Goal: Task Accomplishment & Management: Complete application form

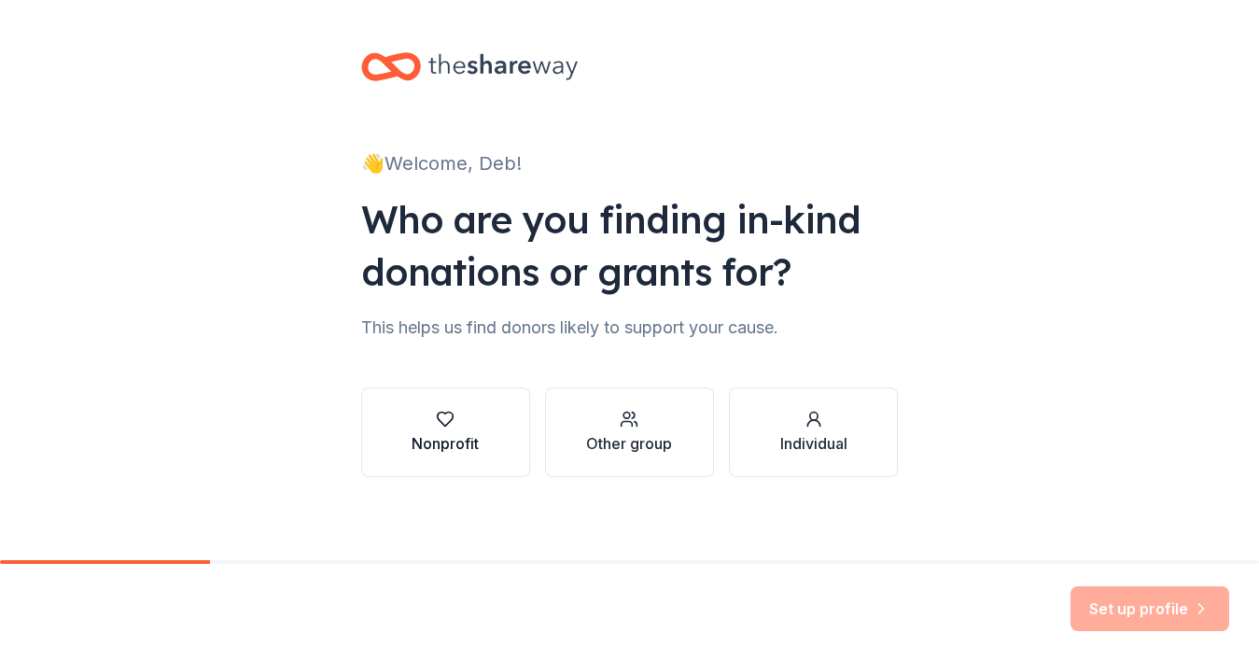
click at [484, 421] on button "Nonprofit" at bounding box center [445, 432] width 169 height 90
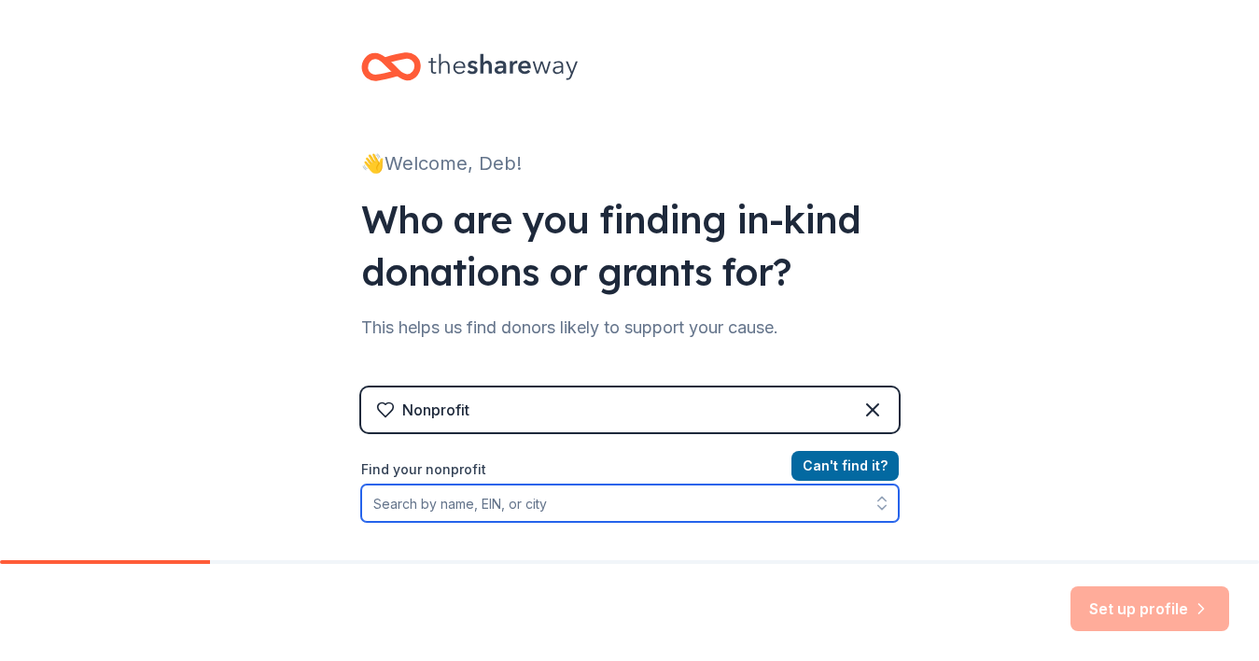
click at [535, 502] on input "Find your nonprofit" at bounding box center [630, 502] width 538 height 37
type input "A Lab for Life"
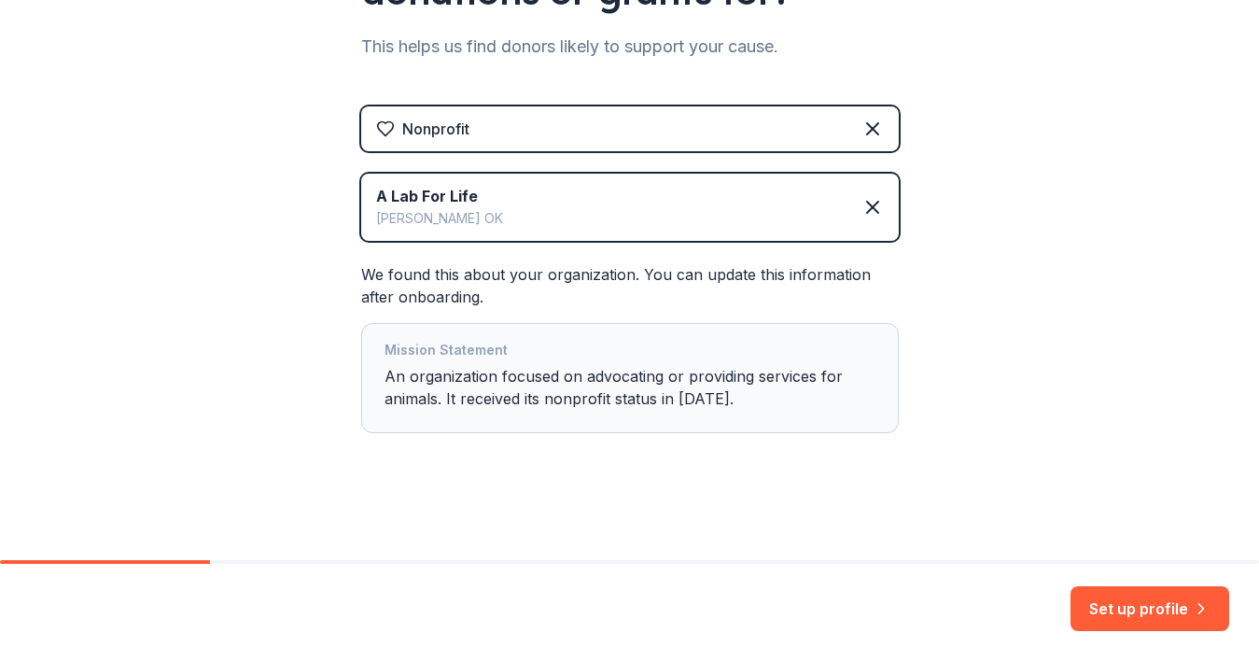
scroll to position [281, 0]
click at [1127, 586] on button "Set up profile" at bounding box center [1149, 608] width 159 height 45
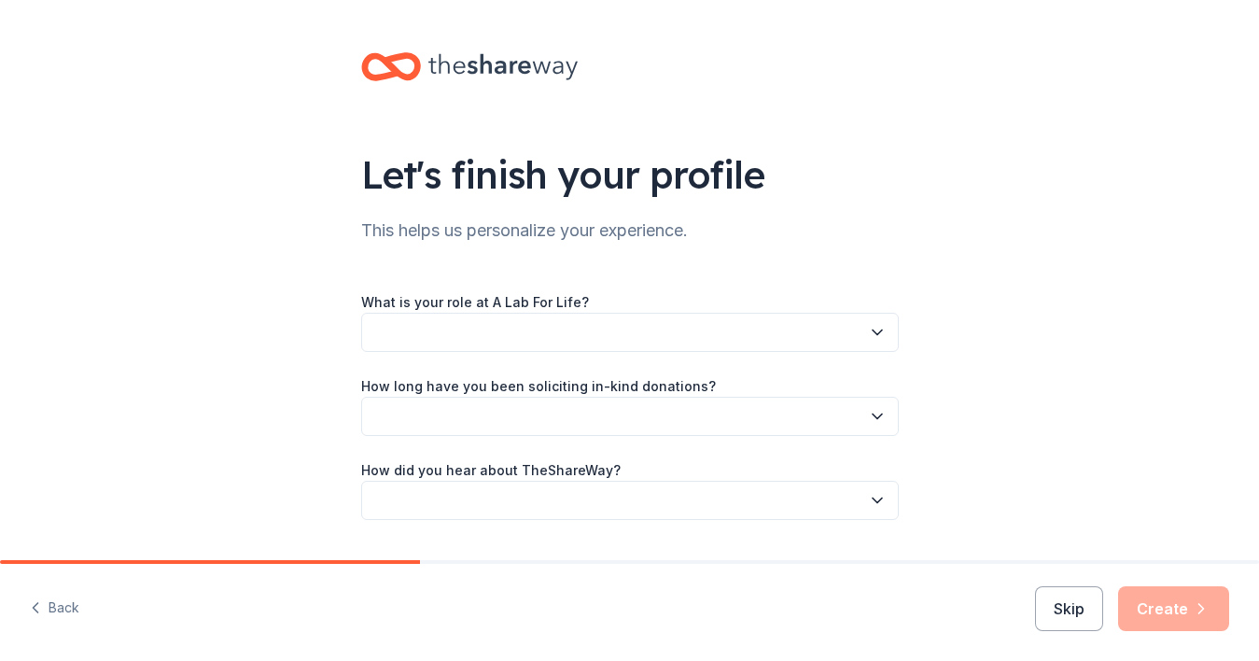
click at [562, 326] on button "button" at bounding box center [630, 332] width 538 height 39
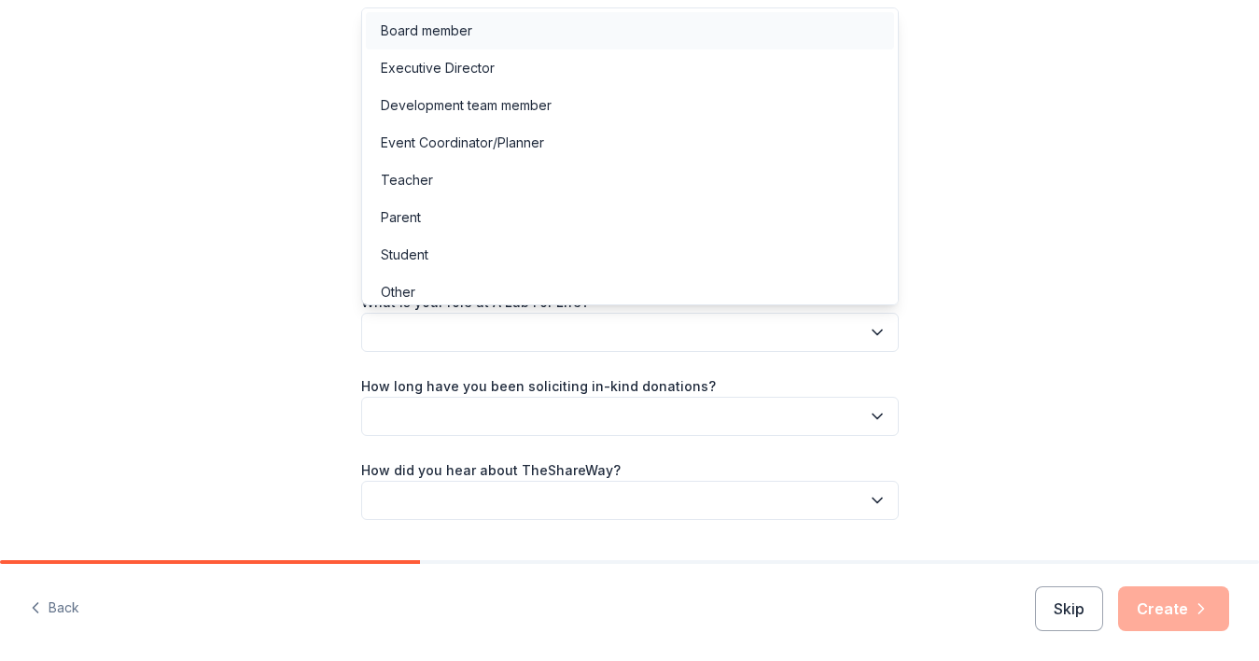
click at [502, 35] on div "Board member" at bounding box center [630, 30] width 528 height 37
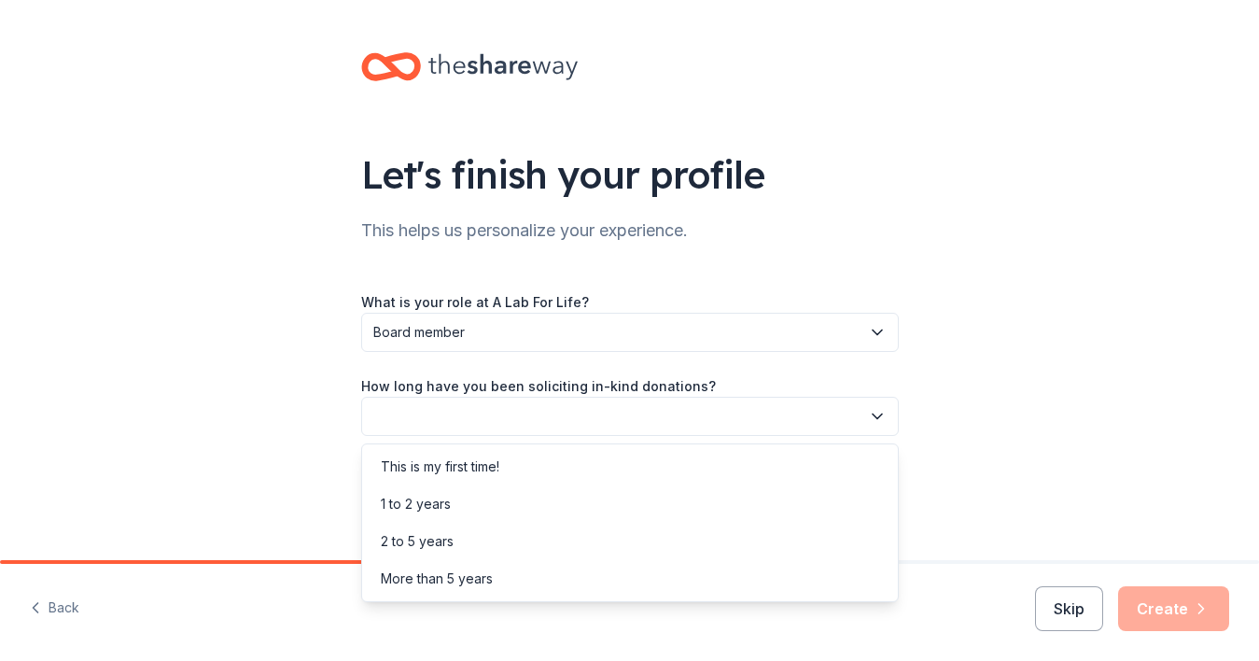
click at [499, 420] on button "button" at bounding box center [630, 416] width 538 height 39
click at [517, 539] on div "2 to 5 years" at bounding box center [630, 541] width 528 height 37
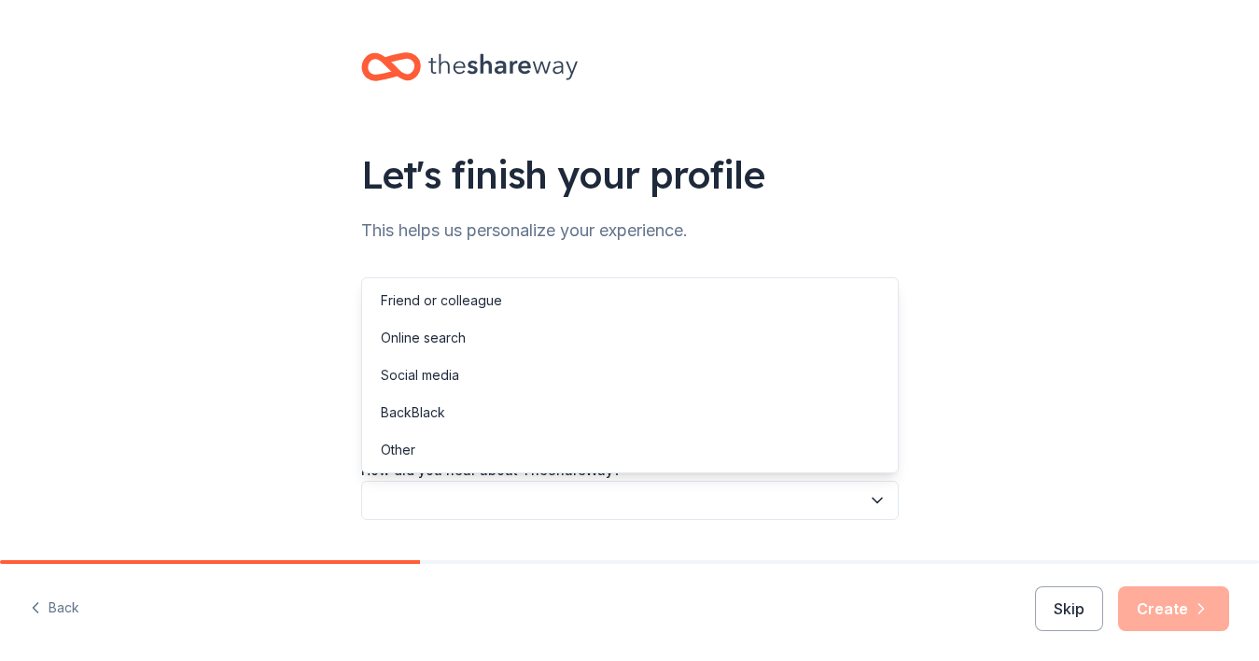
click at [498, 513] on button "button" at bounding box center [630, 500] width 538 height 39
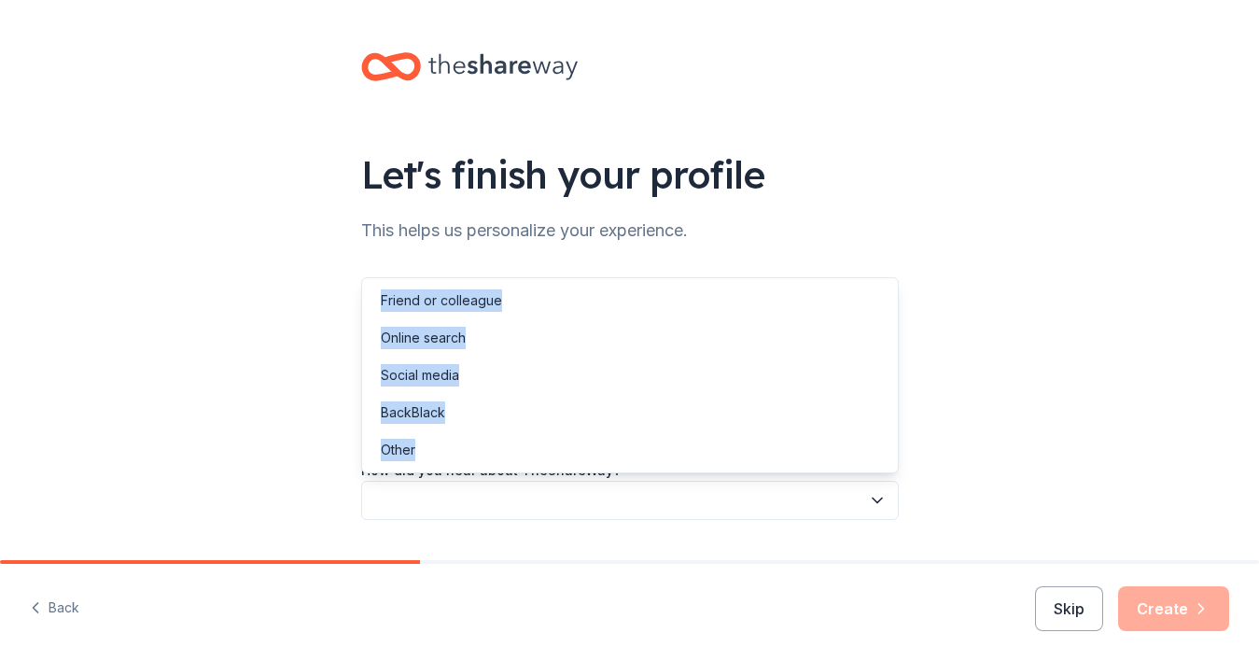
drag, startPoint x: 493, startPoint y: 454, endPoint x: 467, endPoint y: 280, distance: 175.5
click at [467, 280] on div "Friend or colleague Online search Social media BackBlack Other" at bounding box center [630, 375] width 538 height 196
click at [467, 293] on div "Friend or colleague" at bounding box center [441, 300] width 121 height 22
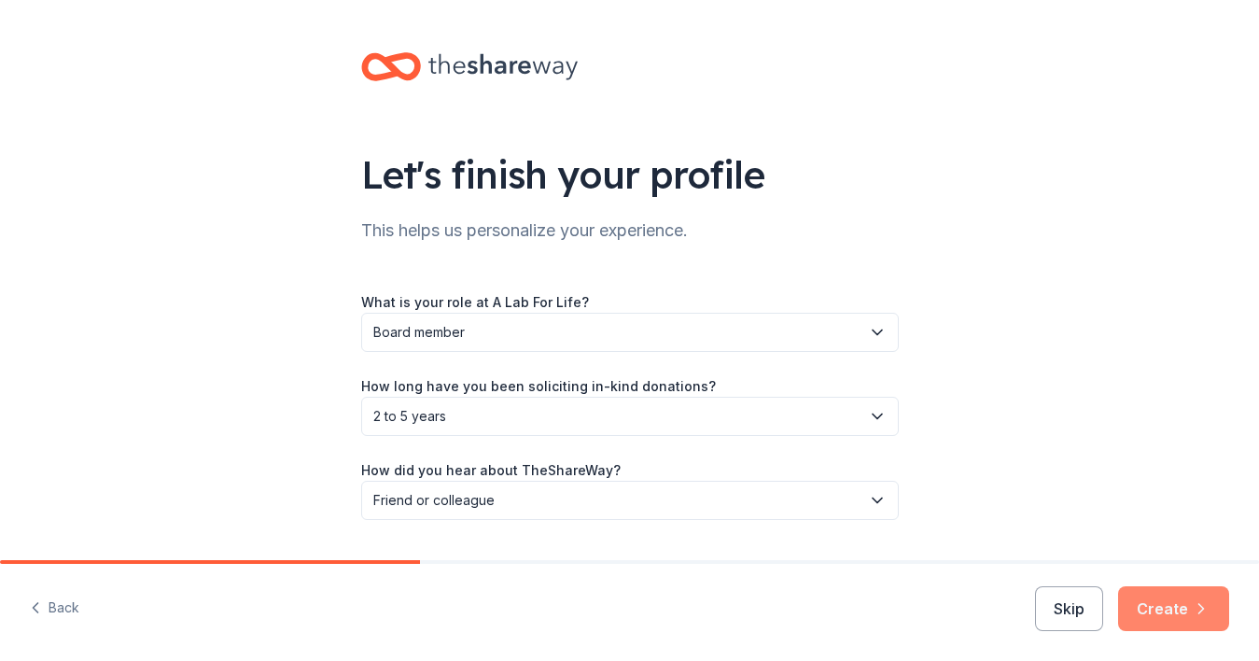
click at [1187, 617] on button "Create" at bounding box center [1173, 608] width 111 height 45
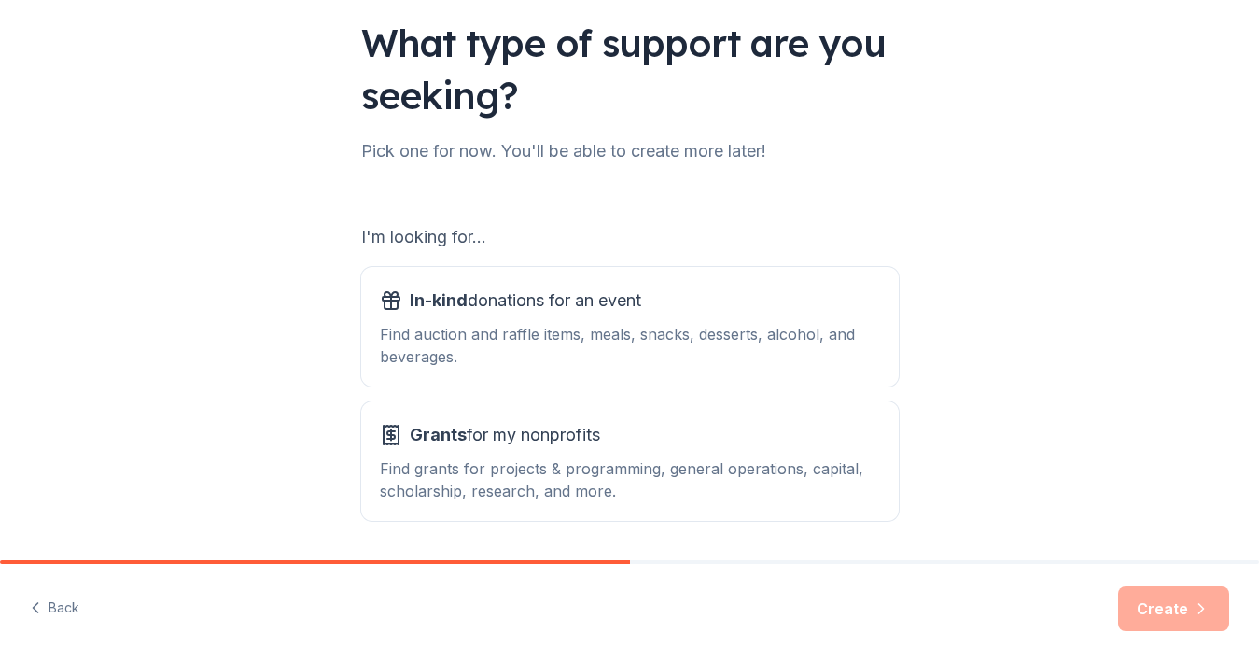
scroll to position [170, 0]
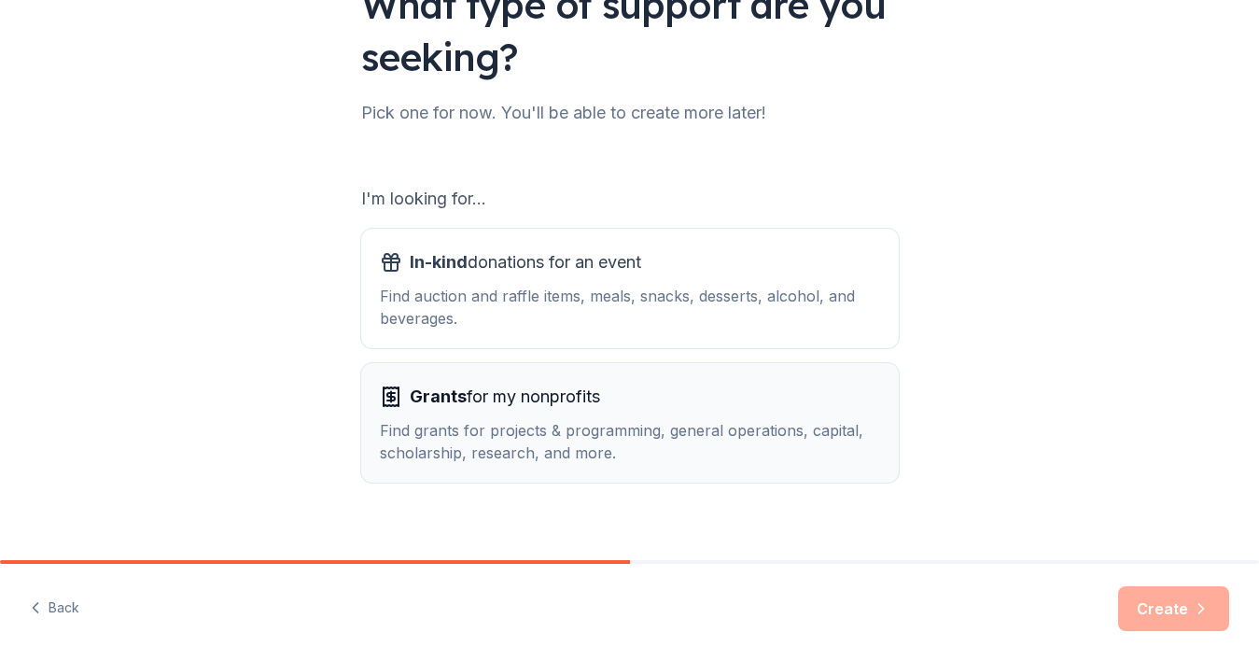
click at [549, 401] on span "Grants for my nonprofits" at bounding box center [505, 397] width 190 height 30
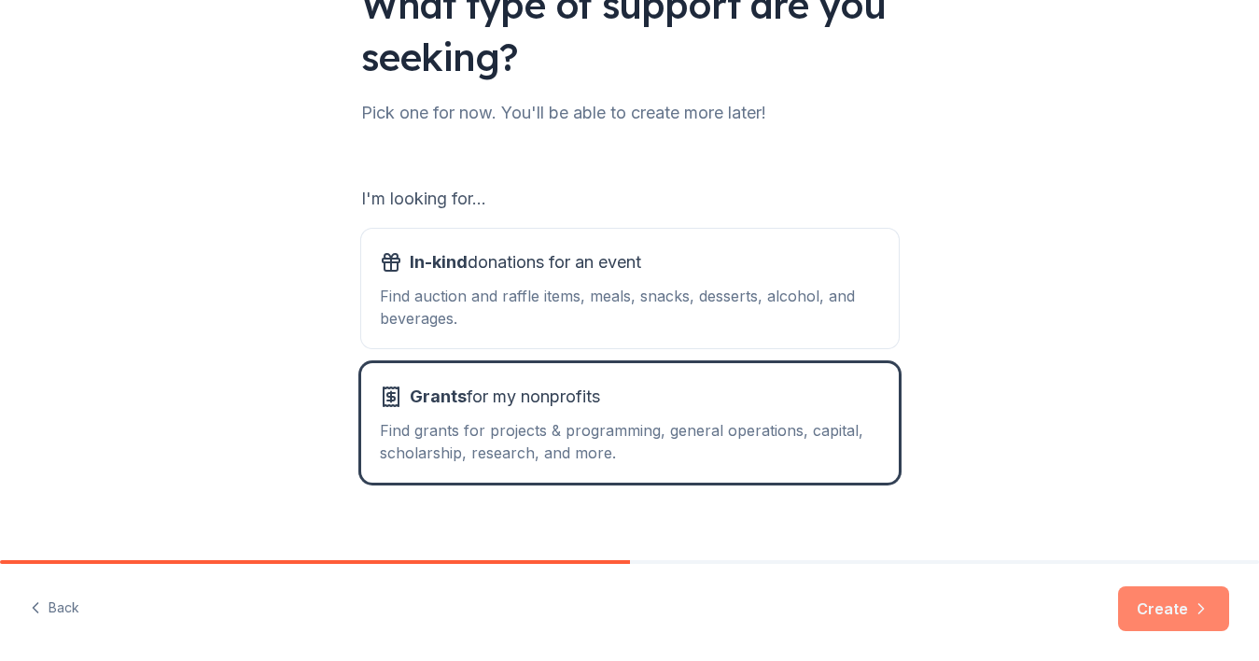
click at [1196, 609] on icon "button" at bounding box center [1201, 608] width 19 height 19
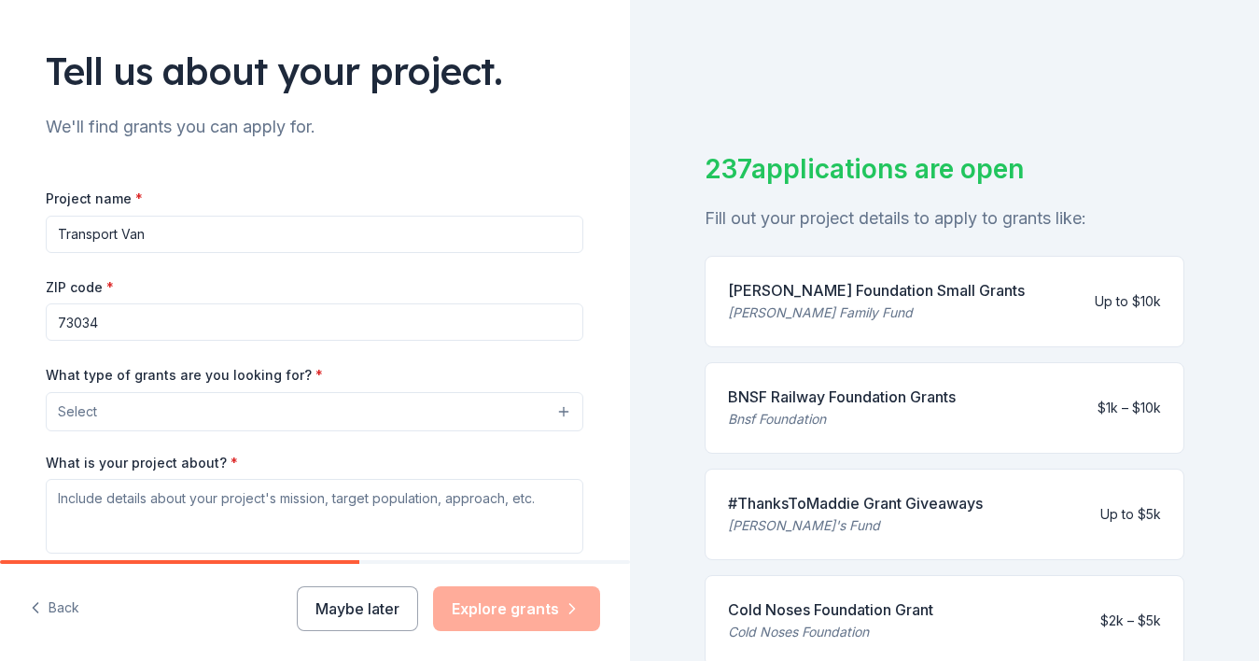
scroll to position [105, 0]
type input "Transport Van"
click at [154, 405] on button "Select" at bounding box center [315, 409] width 538 height 39
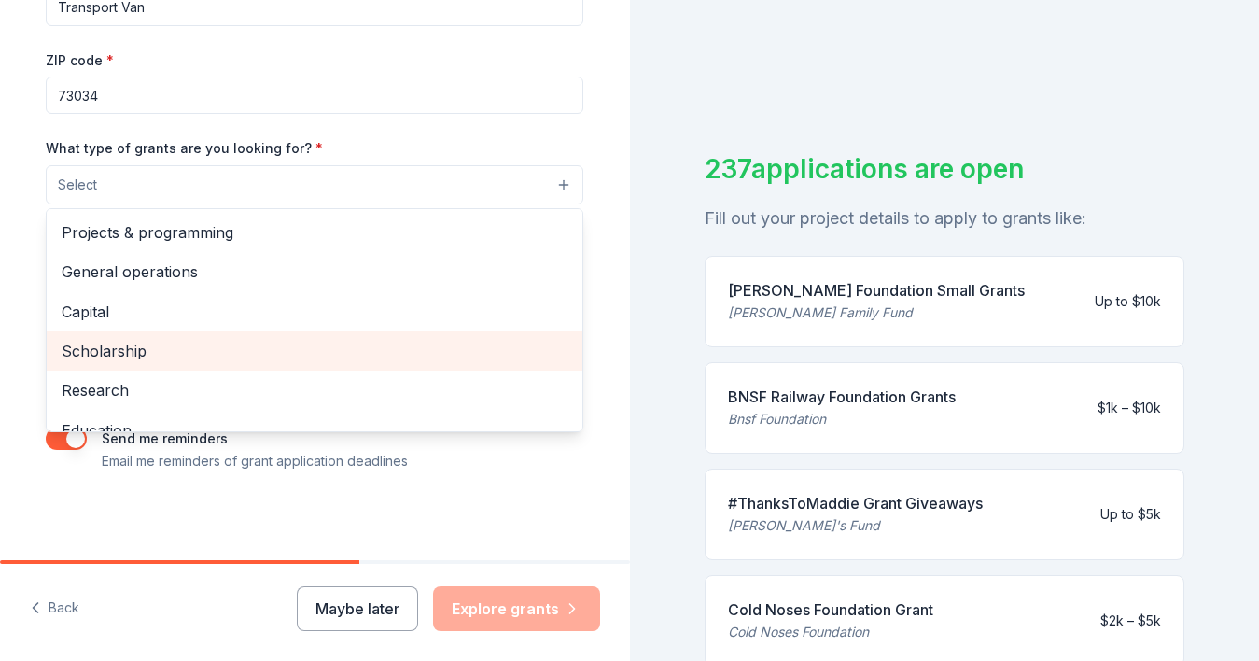
scroll to position [0, 0]
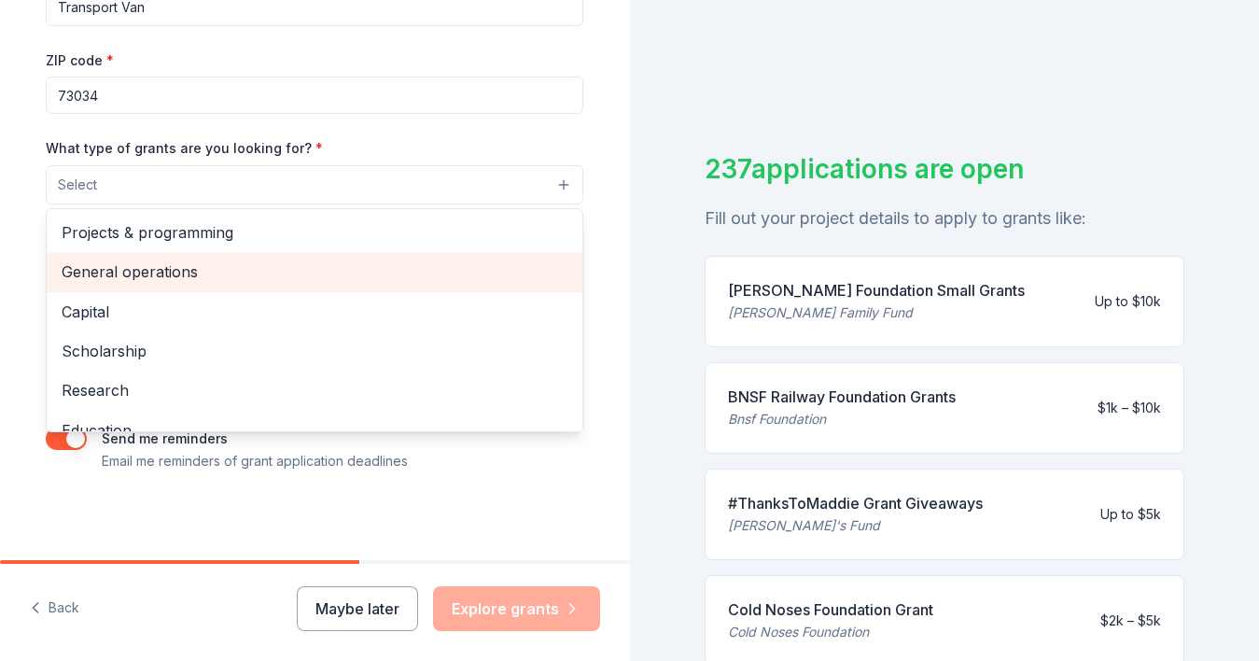
click at [320, 267] on span "General operations" at bounding box center [315, 271] width 506 height 24
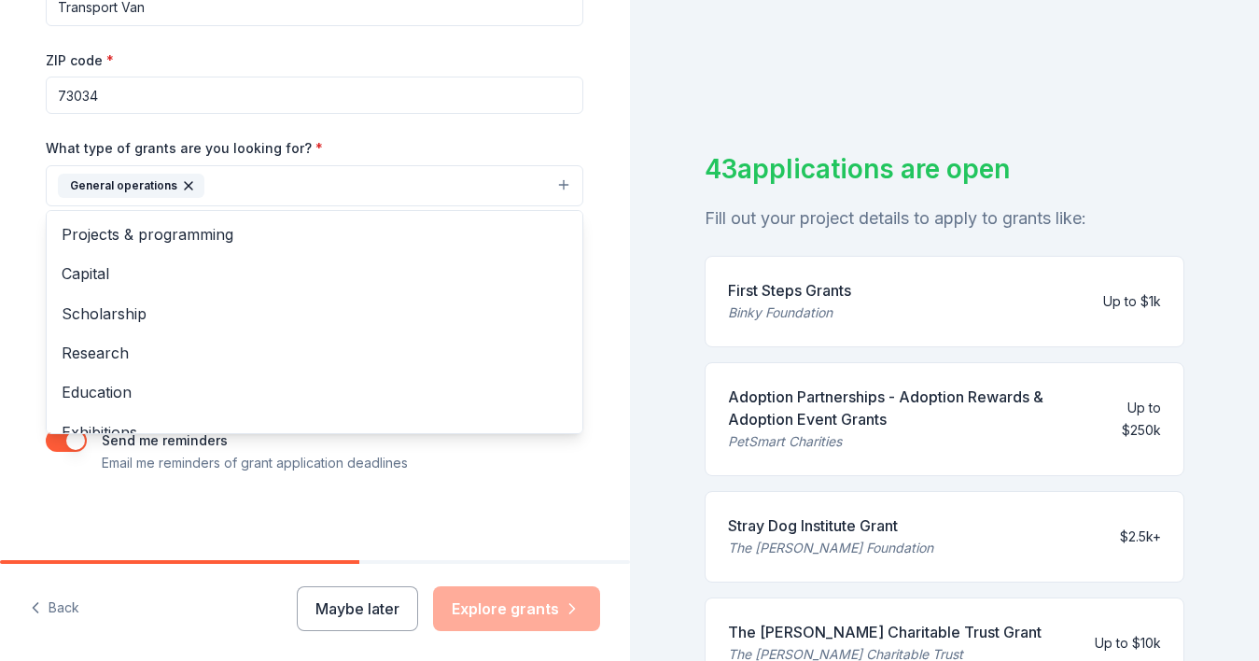
click at [19, 352] on div "Tell us about your project. We'll find grants you can apply for. Project name *…" at bounding box center [314, 117] width 597 height 894
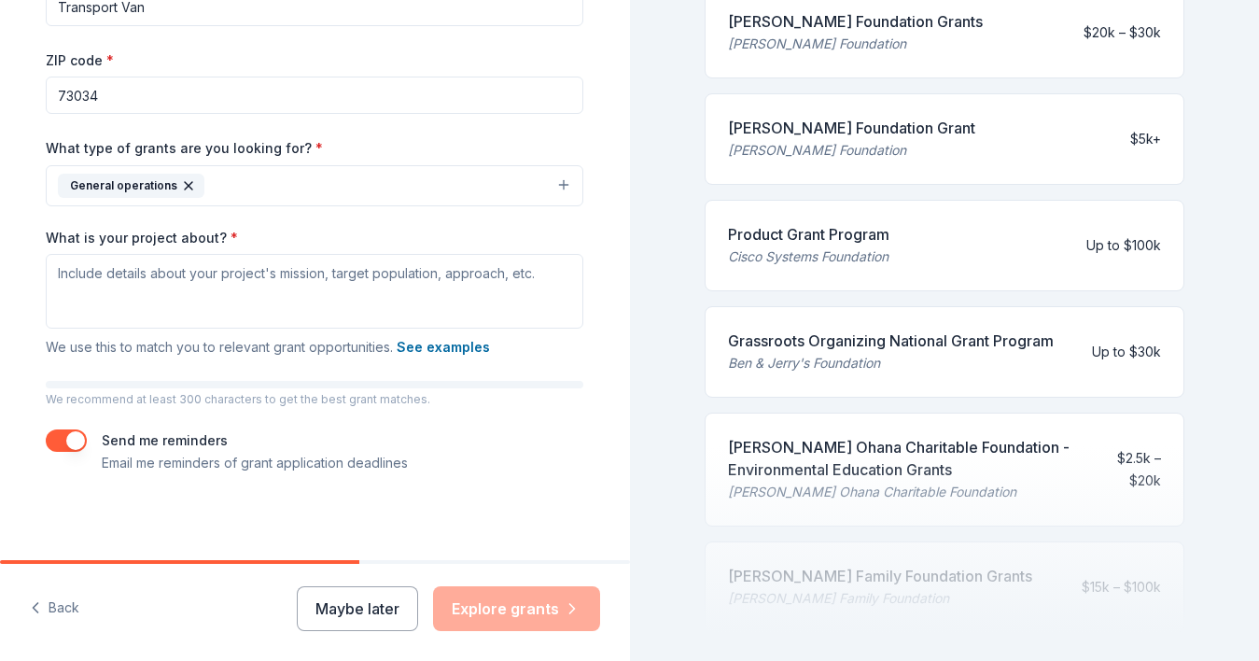
scroll to position [761, 0]
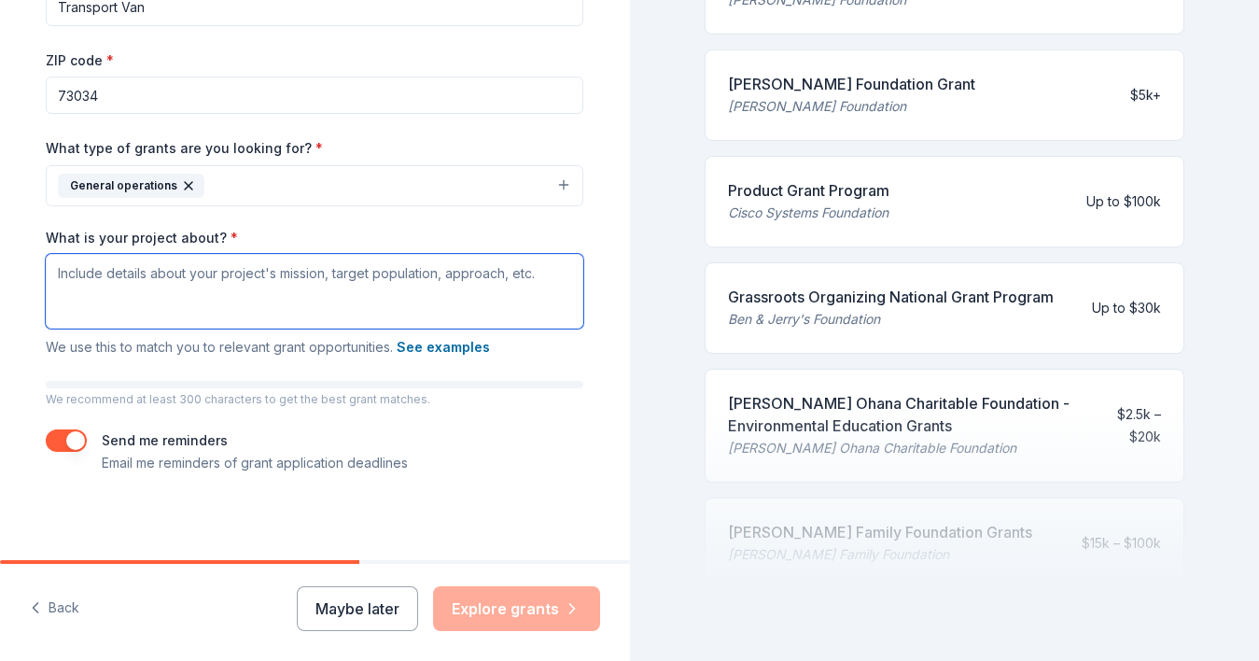
click at [191, 284] on textarea "What is your project about? *" at bounding box center [315, 291] width 538 height 75
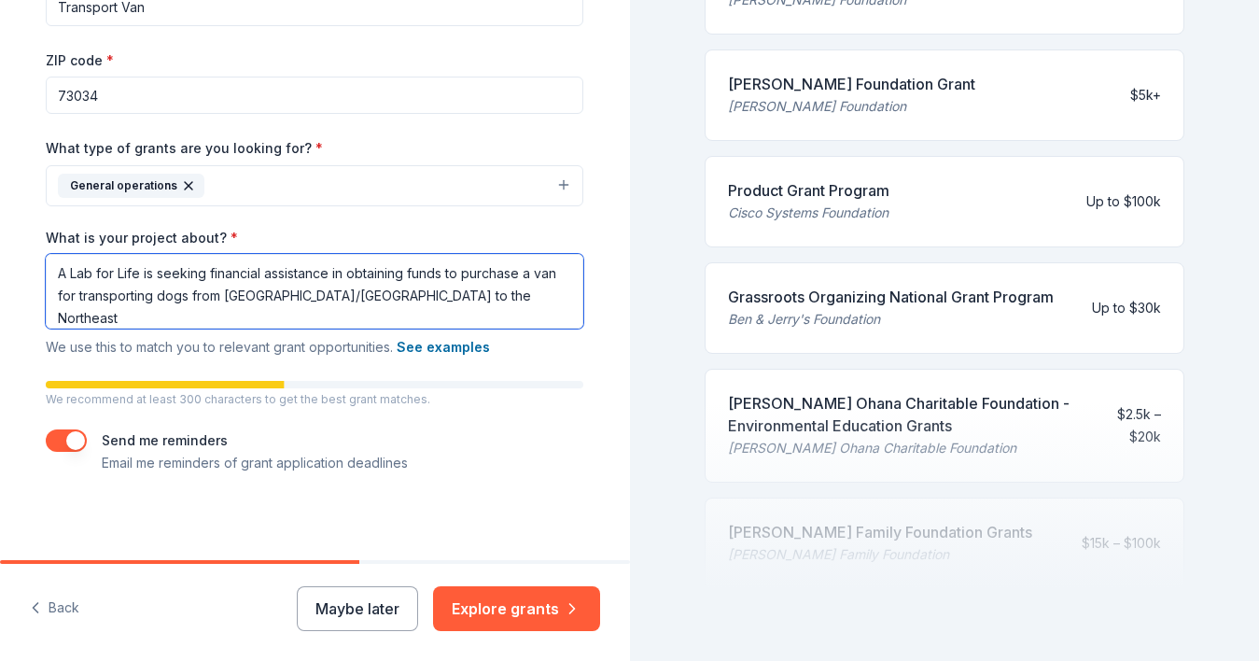
click at [151, 295] on textarea "A Lab for Life is seeking financial assistance in obtaining funds to purchase a…" at bounding box center [315, 291] width 538 height 75
click at [500, 287] on textarea "A Lab for Life is seeking financial assistance in obtaining funds to purchase a…" at bounding box center [315, 291] width 538 height 75
click at [138, 272] on textarea "A Lab for Life is seeking financial assistance in obtaining funds to purchase a…" at bounding box center [315, 291] width 538 height 75
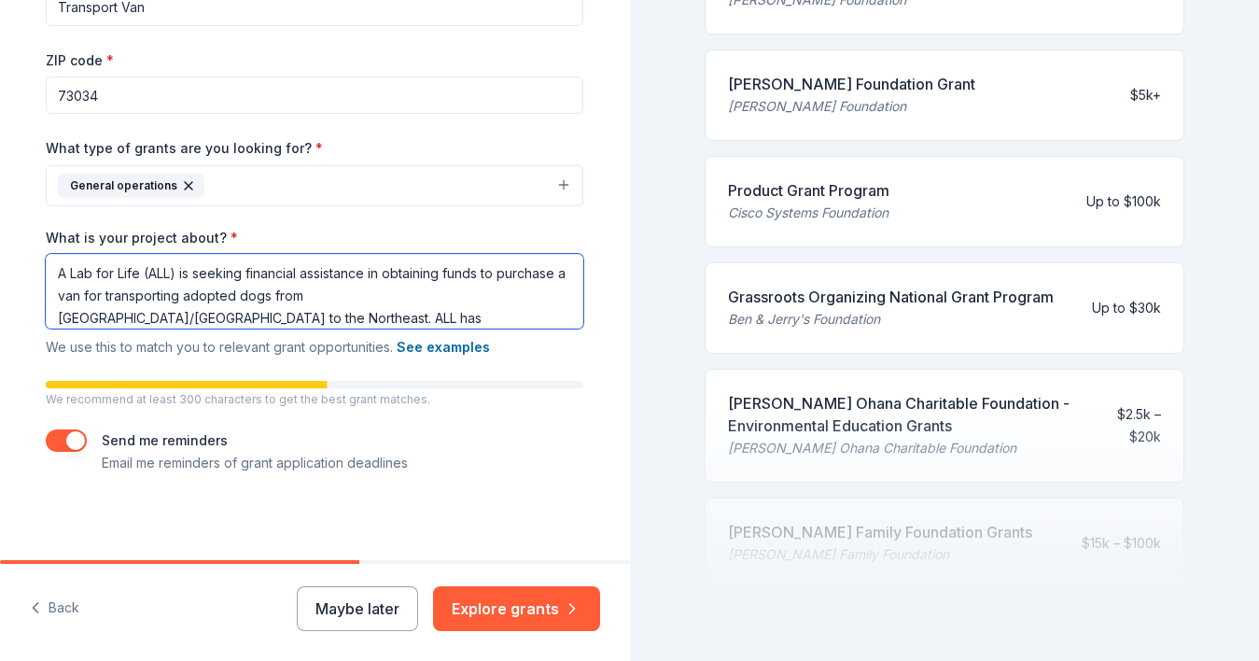
click at [536, 286] on textarea "A Lab for Life (ALL) is seeking financial assistance in obtaining funds to purc…" at bounding box center [315, 291] width 538 height 75
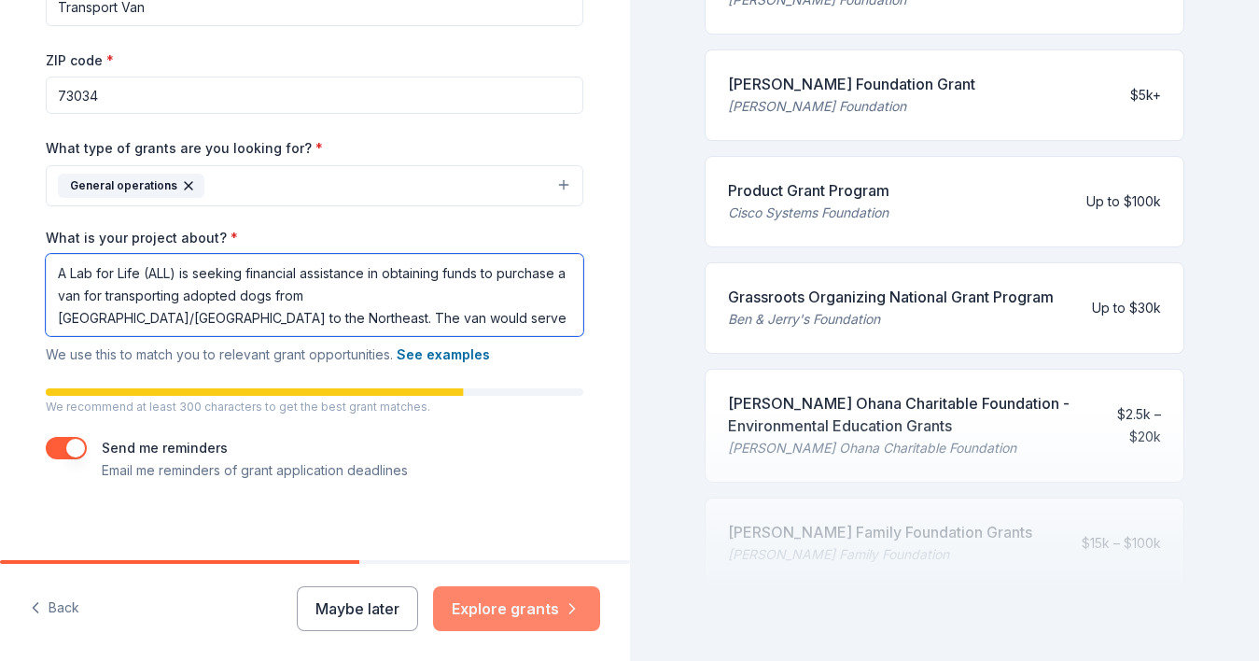
type textarea "A Lab for Life (ALL) is seeking financial assistance in obtaining funds to purc…"
click at [516, 603] on button "Explore grants" at bounding box center [516, 608] width 167 height 45
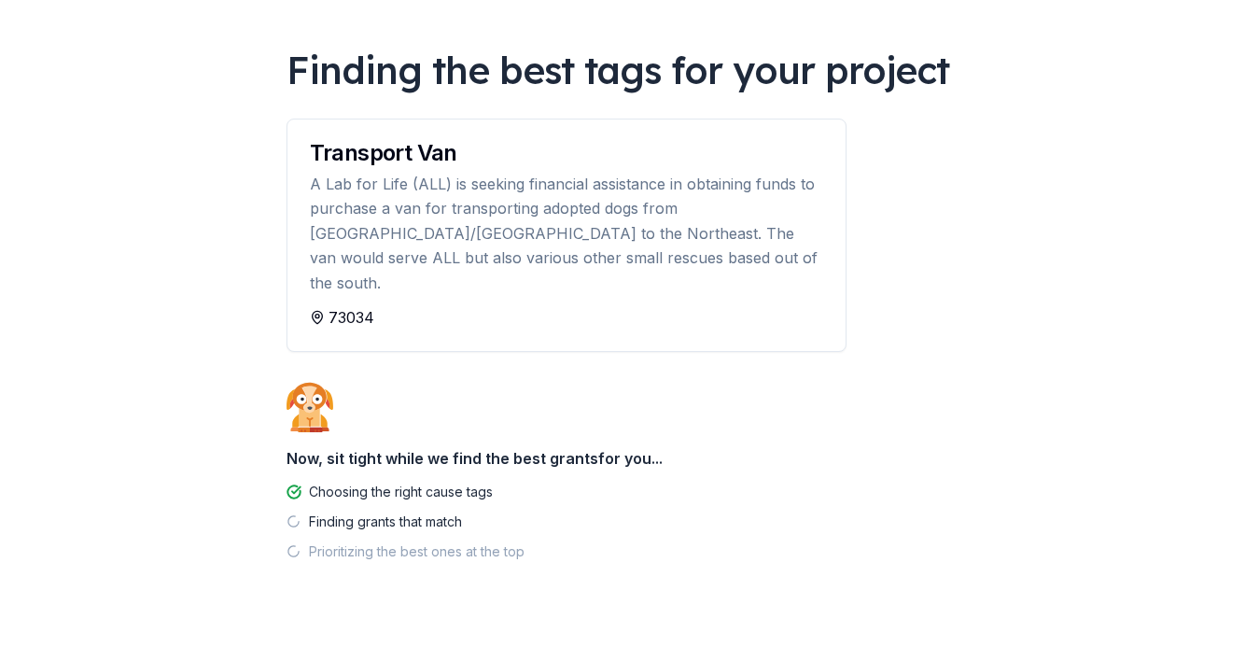
scroll to position [111, 0]
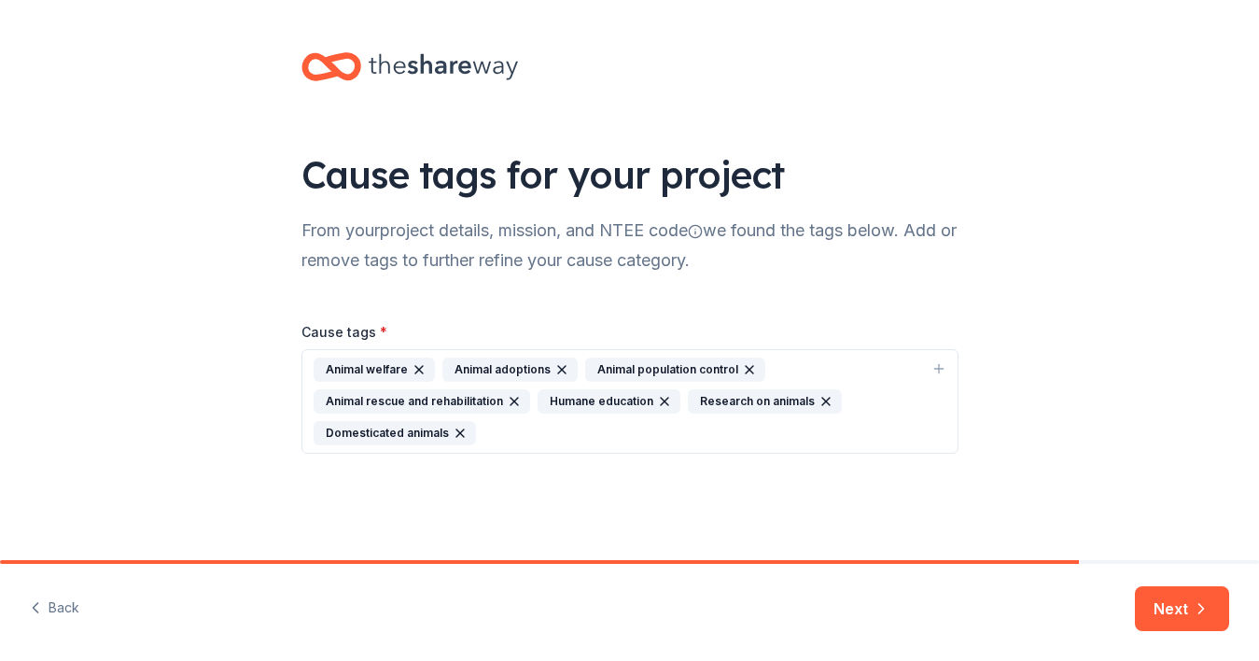
click at [657, 399] on icon "button" at bounding box center [664, 401] width 15 height 15
click at [672, 399] on icon "button" at bounding box center [675, 401] width 7 height 7
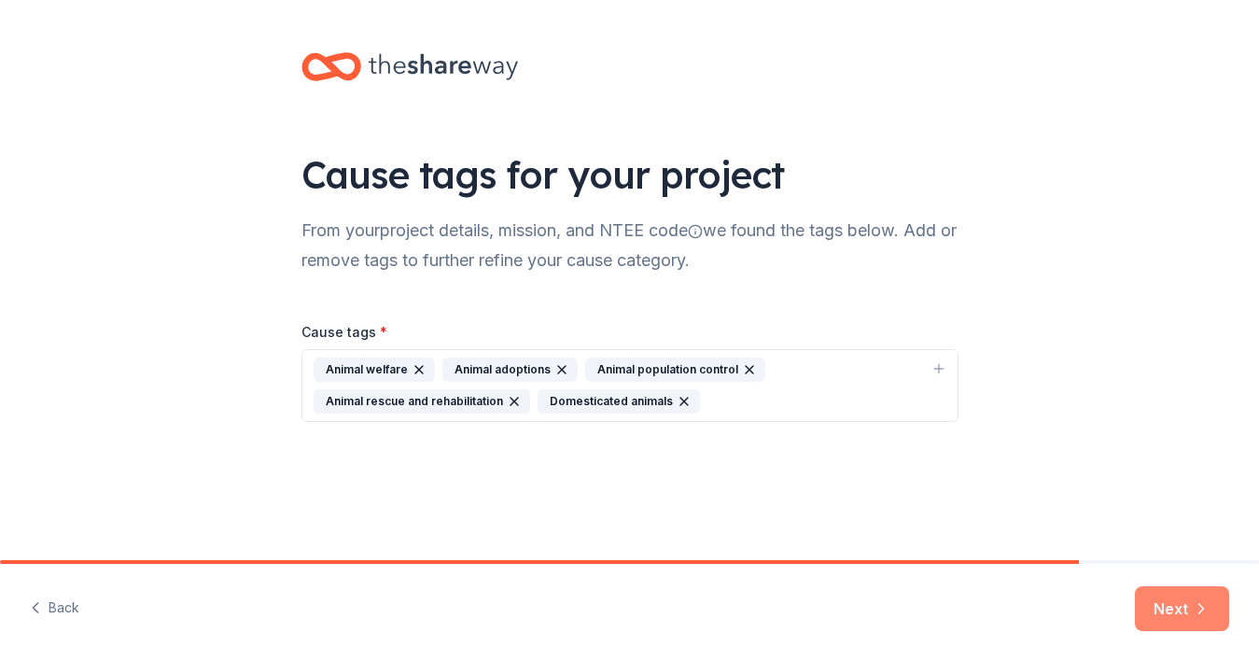
click at [1178, 594] on button "Next" at bounding box center [1182, 608] width 94 height 45
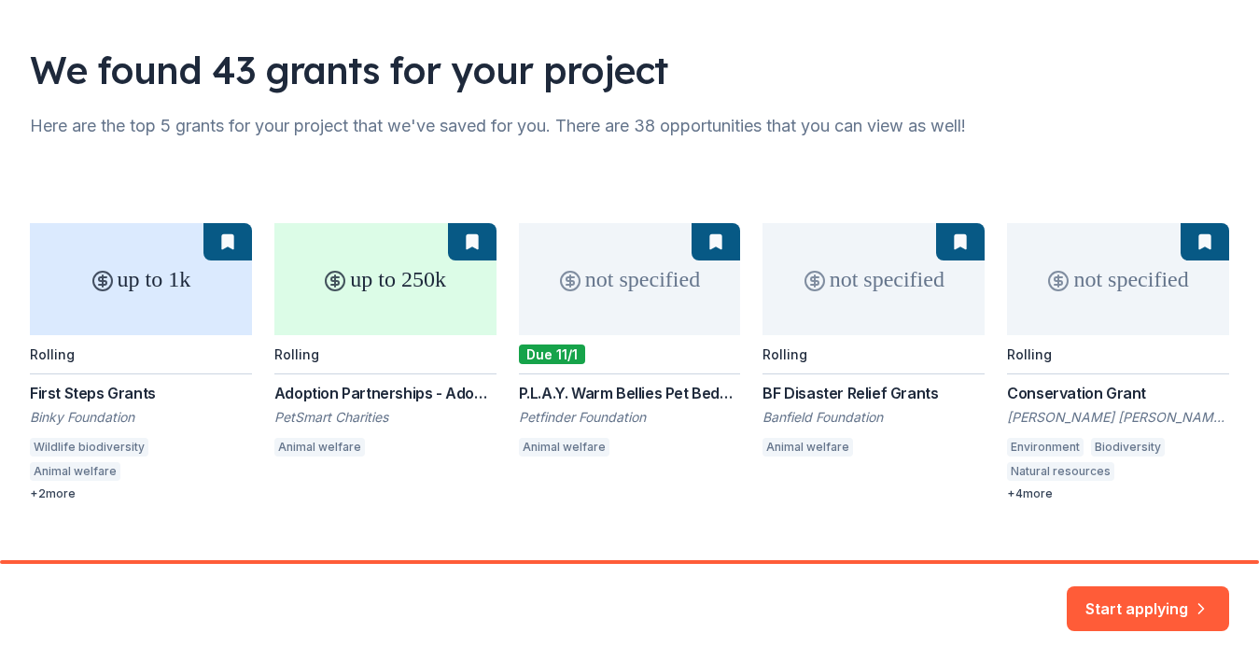
scroll to position [104, 0]
click at [634, 280] on div "up to 1k Rolling First Steps Grants Binky Foundation Wildlife biodiversity Anim…" at bounding box center [629, 363] width 1199 height 278
click at [720, 241] on div "up to 1k Rolling First Steps Grants Binky Foundation Wildlife biodiversity Anim…" at bounding box center [629, 363] width 1199 height 278
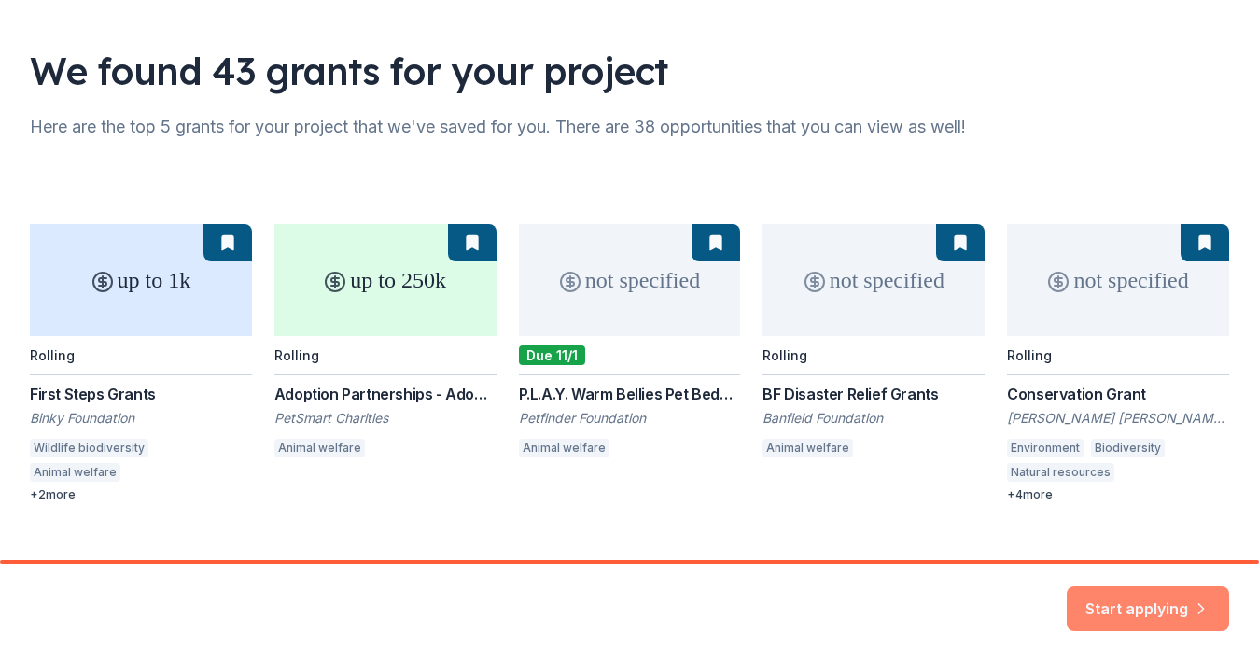
click at [1190, 619] on button "Start applying" at bounding box center [1148, 600] width 162 height 45
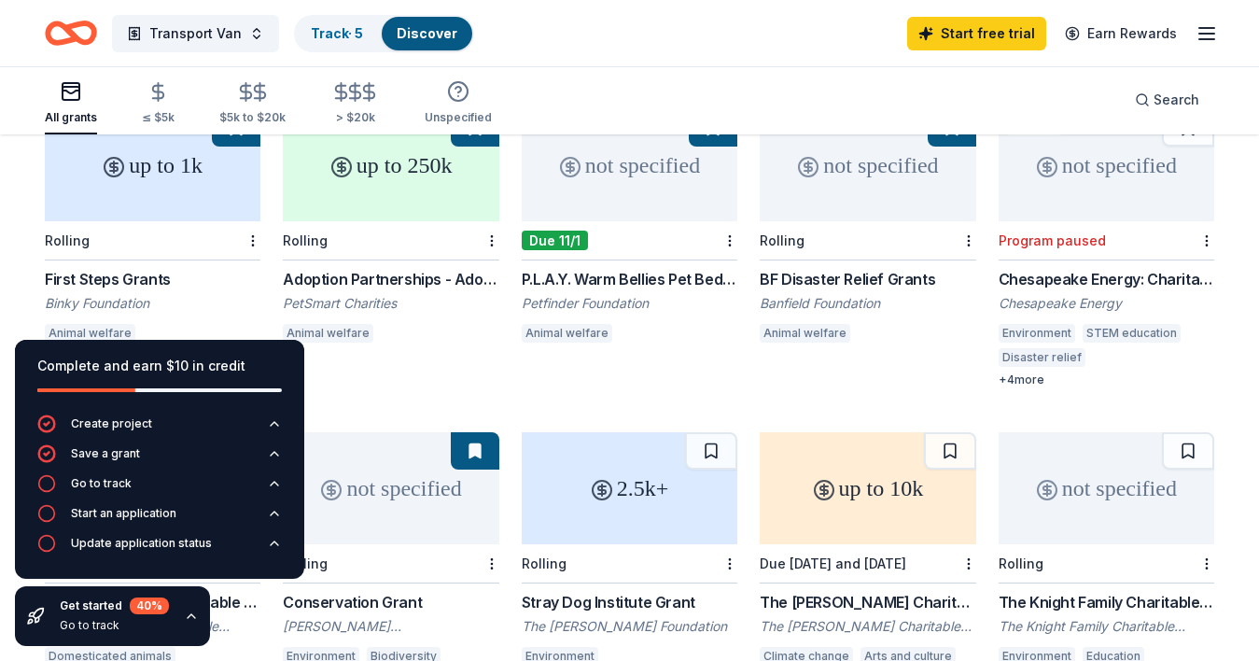
scroll to position [220, 0]
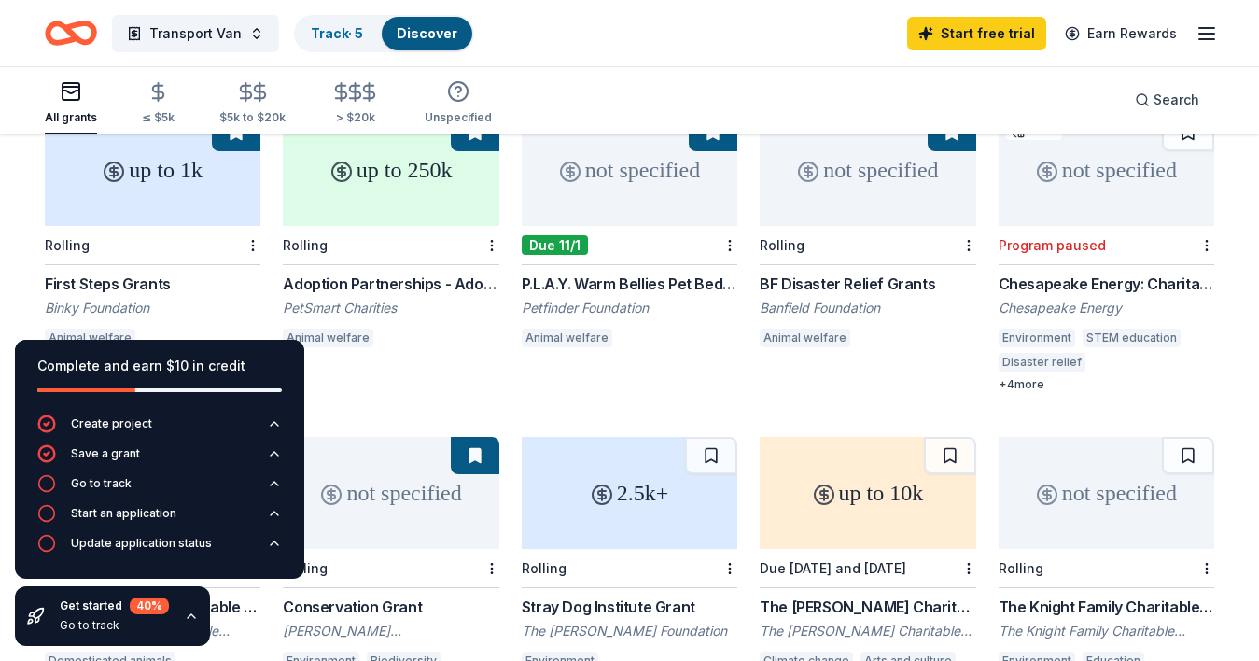
click at [191, 613] on icon "button" at bounding box center [191, 615] width 15 height 15
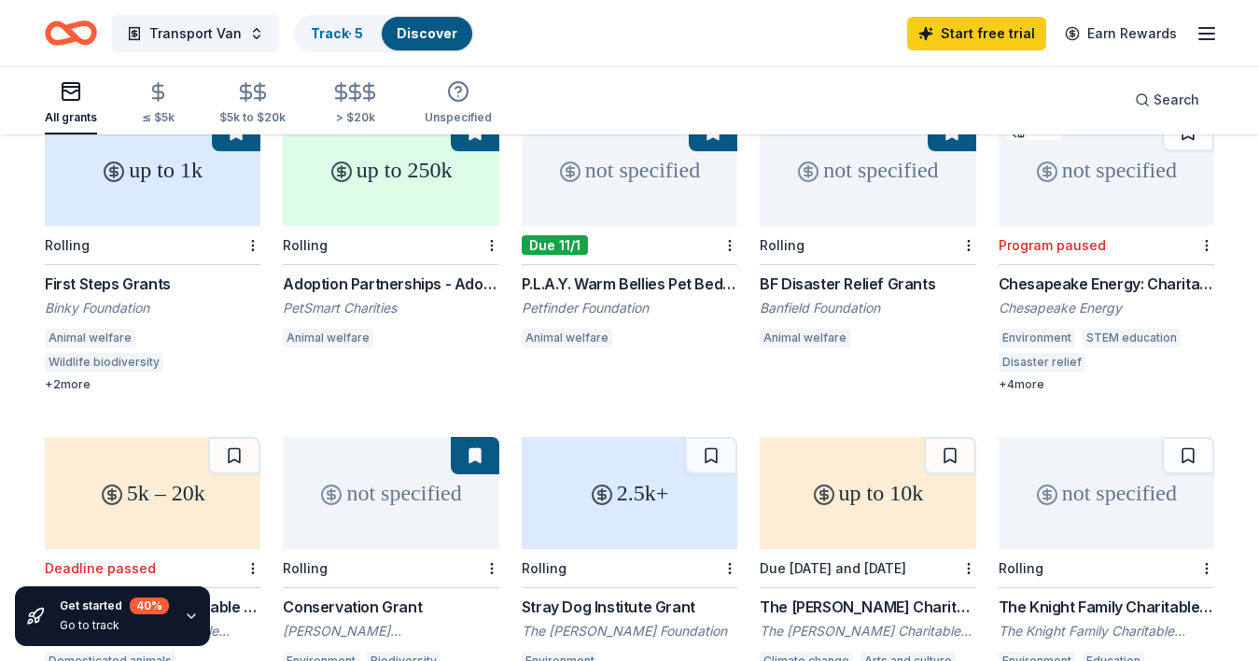
click at [636, 175] on div "not specified" at bounding box center [630, 170] width 216 height 112
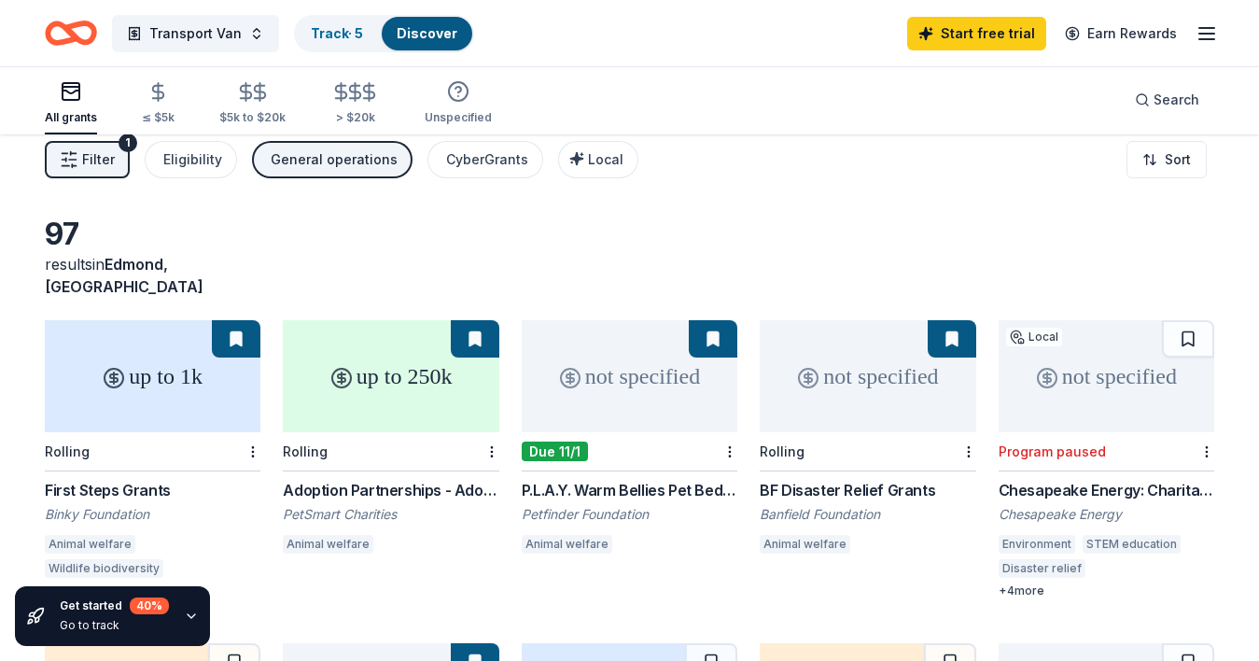
scroll to position [0, 0]
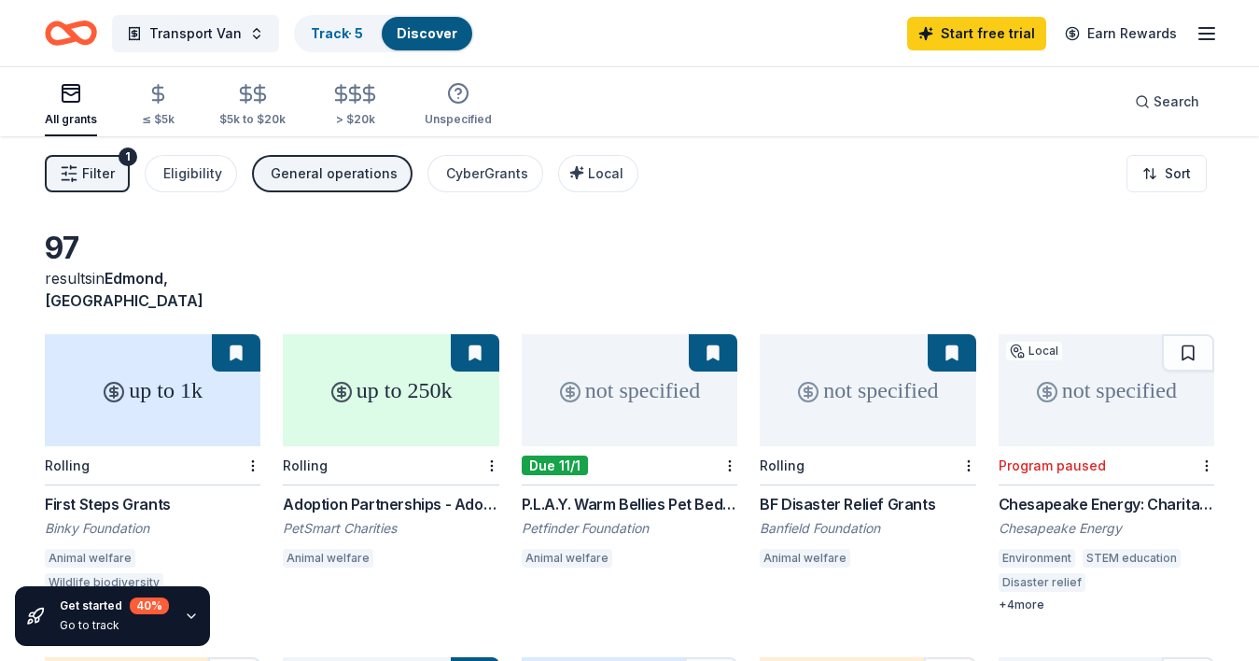
click at [812, 352] on div "not specified" at bounding box center [868, 390] width 216 height 112
click at [160, 385] on div "up to 1k" at bounding box center [153, 390] width 216 height 112
click at [164, 32] on span "Transport Van" at bounding box center [195, 33] width 92 height 22
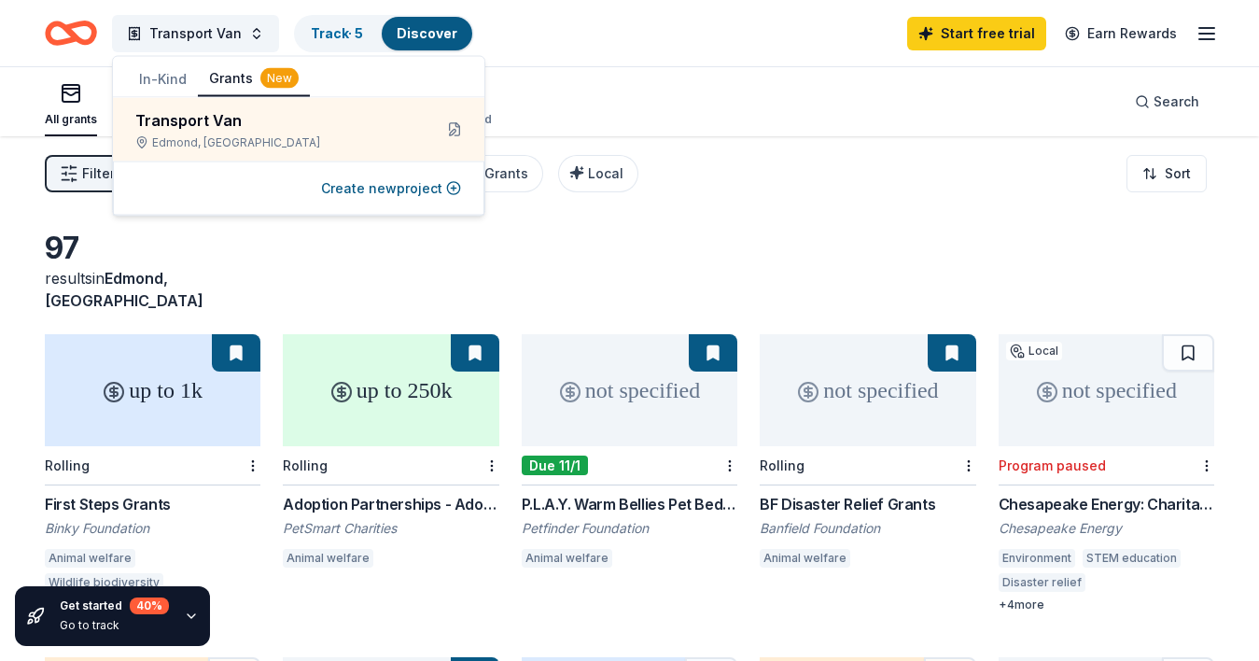
click at [747, 105] on div "All grants ≤ $5k $5k to $20k > $20k Unspecified Search" at bounding box center [629, 101] width 1169 height 69
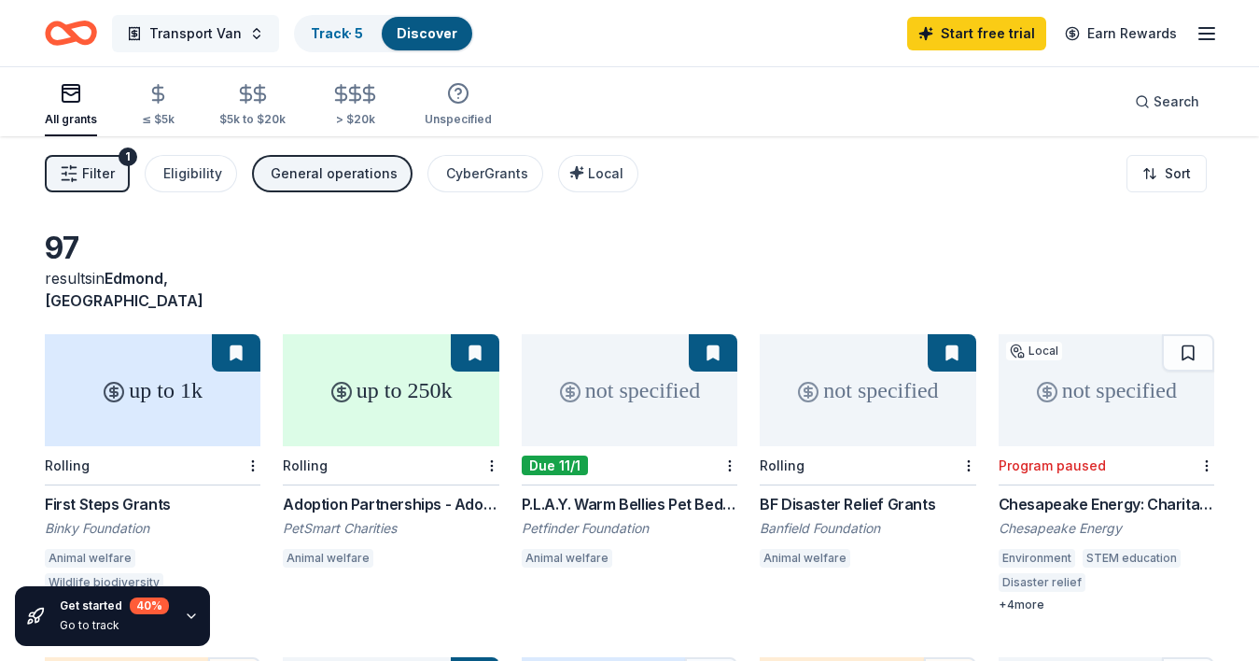
click at [192, 35] on span "Transport Van" at bounding box center [195, 33] width 92 height 22
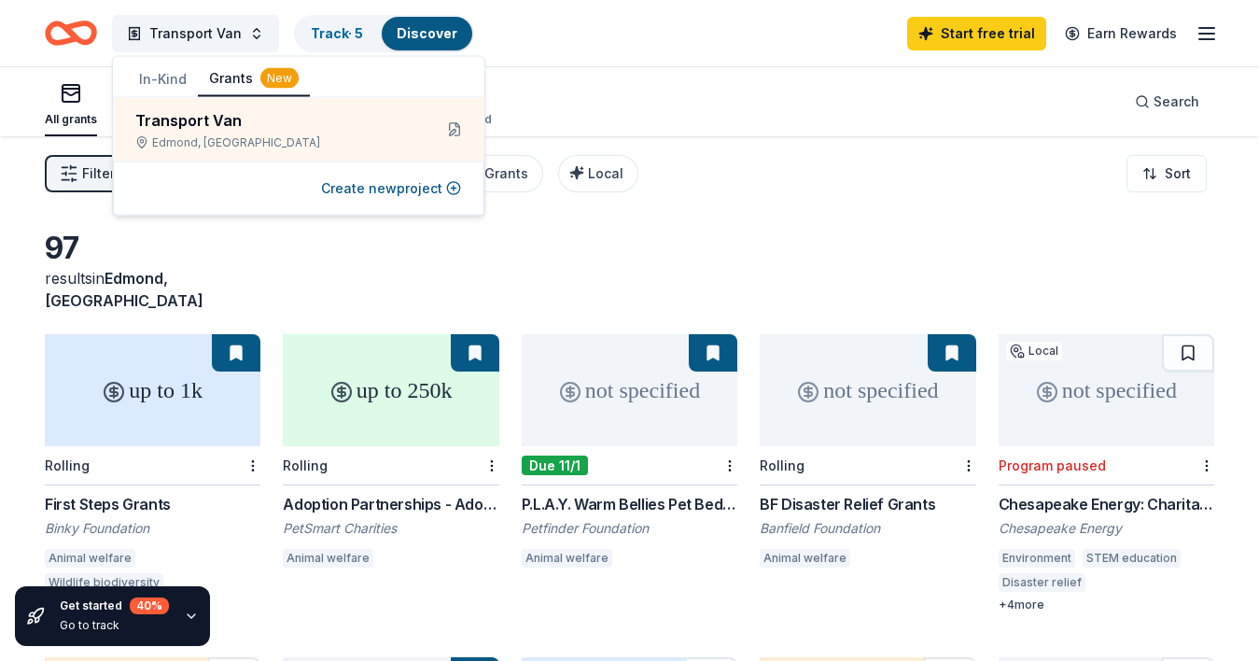
click at [162, 82] on button "In-Kind" at bounding box center [163, 80] width 70 height 34
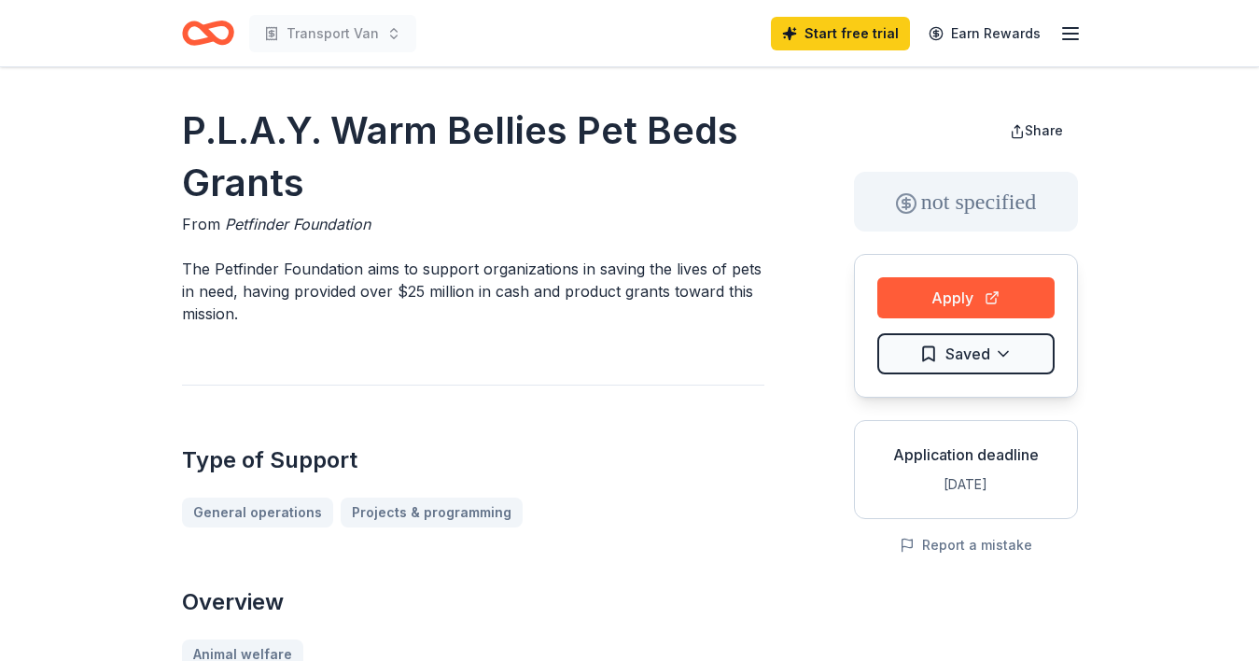
click at [954, 319] on div "Apply Saved" at bounding box center [966, 326] width 224 height 144
click at [948, 301] on button "Apply" at bounding box center [965, 297] width 177 height 41
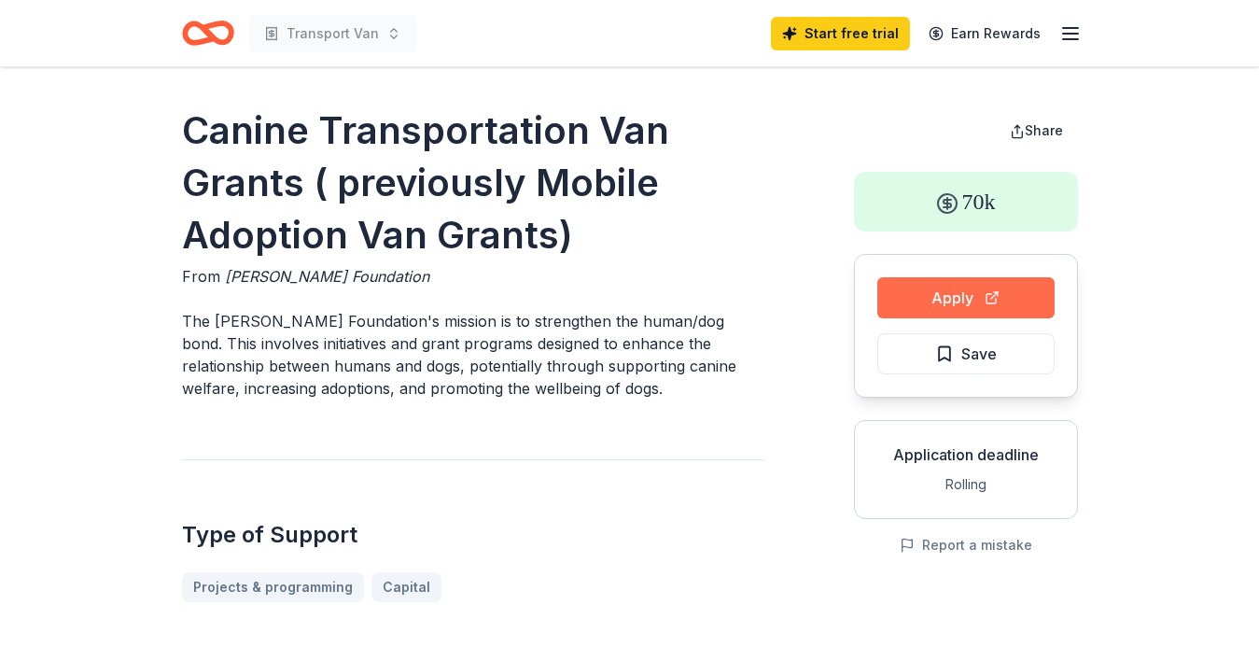
click at [914, 305] on button "Apply" at bounding box center [965, 297] width 177 height 41
